Goal: Navigation & Orientation: Find specific page/section

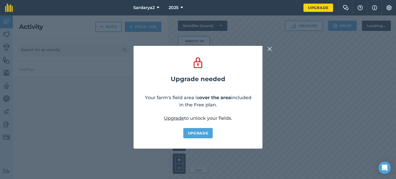
click at [268, 50] on img at bounding box center [269, 49] width 5 height 6
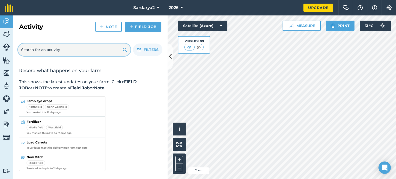
click at [59, 47] on input "text" at bounding box center [74, 50] width 112 height 12
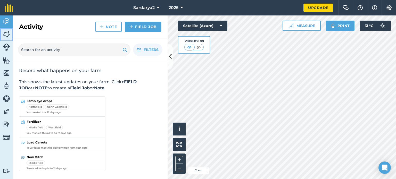
click at [8, 33] on img at bounding box center [6, 34] width 7 height 8
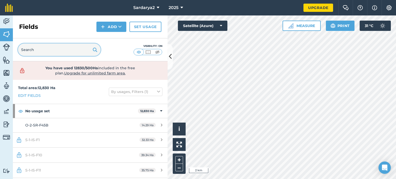
click at [51, 49] on input "text" at bounding box center [59, 50] width 82 height 12
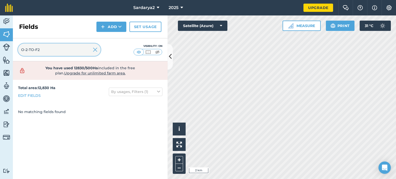
type input "O-2-TO-F2"
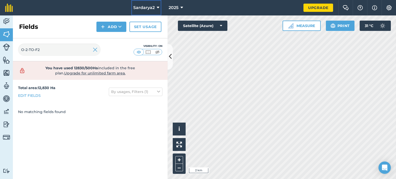
click at [159, 10] on icon at bounding box center [158, 8] width 3 height 6
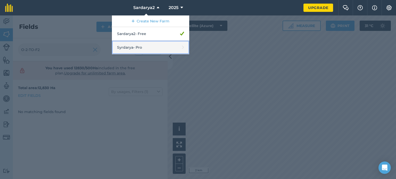
click at [158, 45] on link "Syrdarya - Pro" at bounding box center [150, 48] width 77 height 14
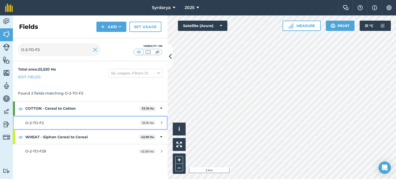
click at [64, 123] on div "O-2-TO-F2" at bounding box center [73, 123] width 97 height 6
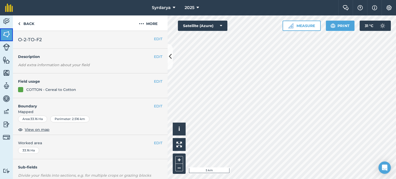
click at [9, 34] on img at bounding box center [6, 34] width 7 height 8
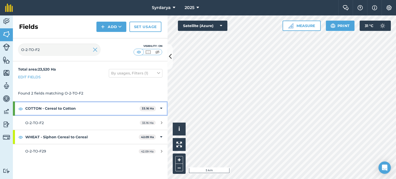
click at [116, 113] on strong "COTTON - Cereal to Cotton" at bounding box center [82, 109] width 114 height 14
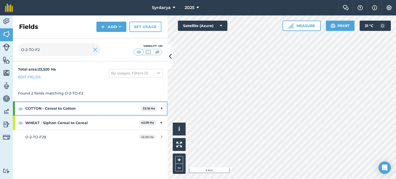
click at [161, 109] on icon at bounding box center [161, 109] width 1 height 6
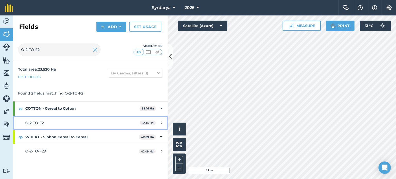
click at [161, 121] on icon at bounding box center [162, 123] width 2 height 4
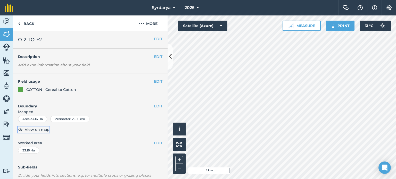
click at [34, 131] on span "View on map" at bounding box center [37, 130] width 25 height 6
